Goal: Task Accomplishment & Management: Manage account settings

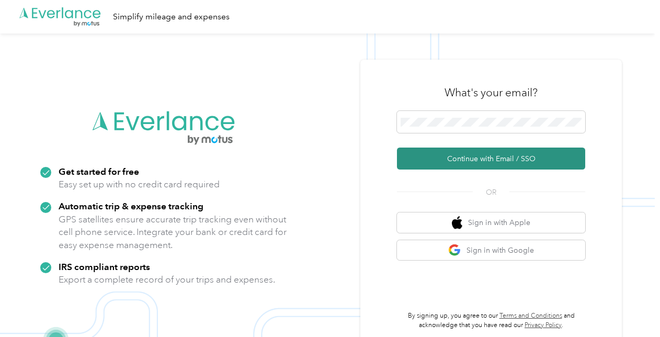
click at [446, 168] on button "Continue with Email / SSO" at bounding box center [491, 158] width 188 height 22
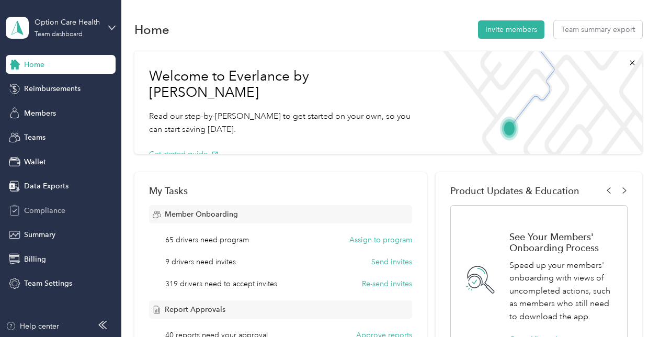
click at [61, 208] on span "Compliance" at bounding box center [44, 210] width 41 height 11
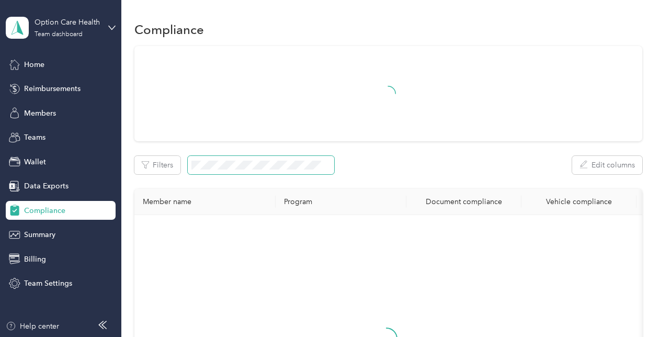
click at [265, 170] on span at bounding box center [261, 165] width 146 height 18
click at [263, 169] on span at bounding box center [261, 165] width 146 height 18
click at [97, 36] on div "Option Care Health Team dashboard" at bounding box center [67, 27] width 65 height 21
click at [93, 141] on div "You’re signed in as [EMAIL_ADDRESS][DOMAIN_NAME] Team dashboard Personal dashbo…" at bounding box center [116, 96] width 220 height 107
click at [73, 36] on div "Team dashboard" at bounding box center [59, 34] width 48 height 6
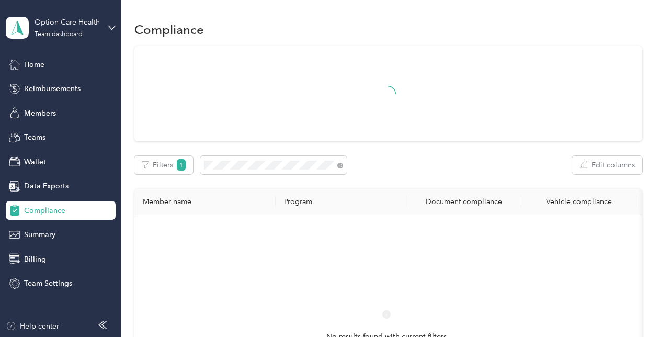
click at [82, 125] on div "Log out" at bounding box center [115, 132] width 205 height 18
